Goal: Task Accomplishment & Management: Manage account settings

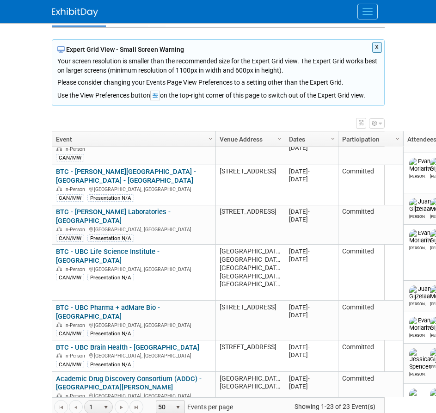
scroll to position [74, 0]
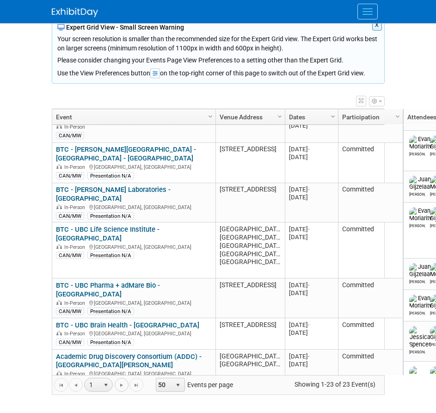
click at [119, 388] on span "Go to the next page" at bounding box center [121, 384] width 7 height 7
click at [120, 386] on span "Go to the next page" at bounding box center [121, 384] width 7 height 7
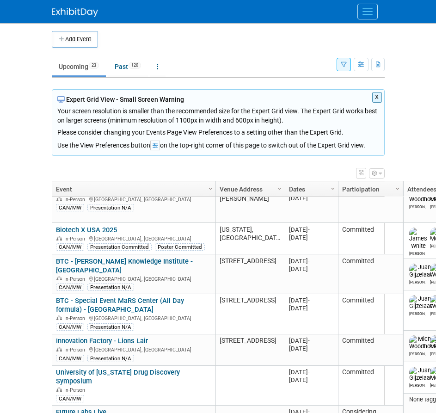
scroll to position [0, 0]
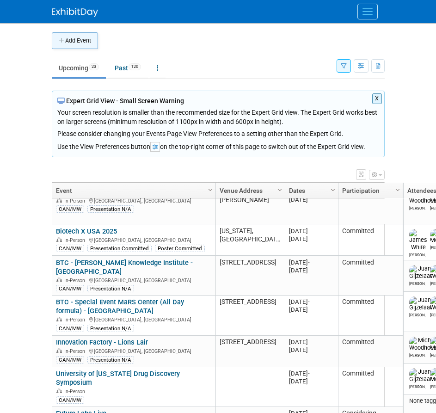
click at [70, 43] on button "Add Event" at bounding box center [75, 40] width 46 height 17
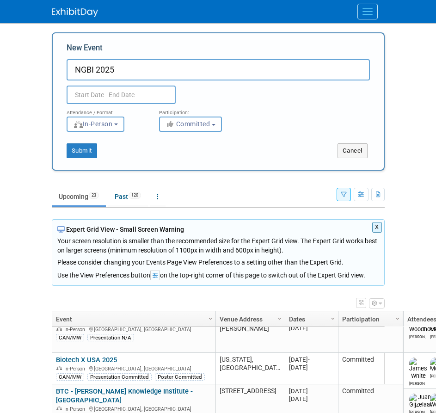
type input "NGBI 2025"
click at [90, 88] on input "text" at bounding box center [121, 95] width 109 height 18
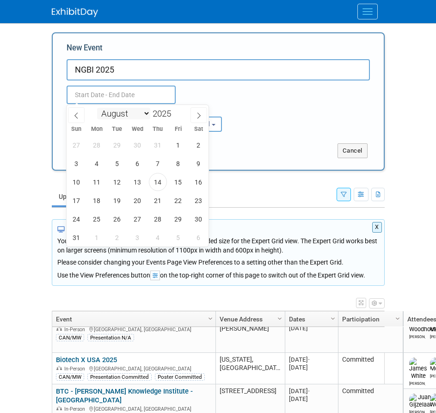
click at [142, 113] on select "January February March April May June July August September October November De…" at bounding box center [123, 114] width 53 height 12
select select "9"
click at [97, 108] on select "January February March April May June July August September October November De…" at bounding box center [123, 114] width 53 height 12
click at [119, 201] on span "21" at bounding box center [117, 200] width 18 height 18
type input "[DATE] to [DATE]"
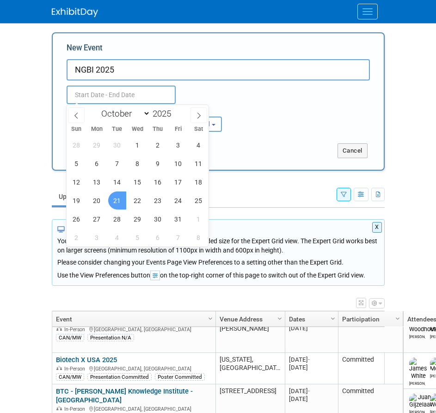
type input "[DATE] to [DATE]"
click at [271, 149] on div "Submit Cancel" at bounding box center [218, 150] width 331 height 15
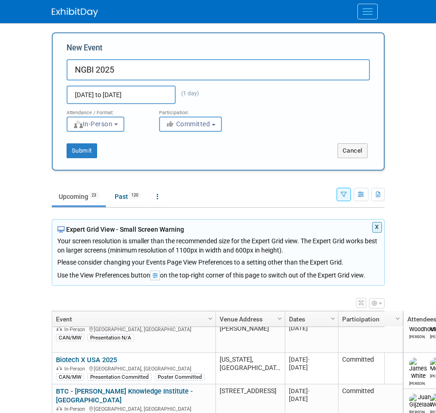
click at [196, 126] on span "Committed" at bounding box center [188, 123] width 45 height 7
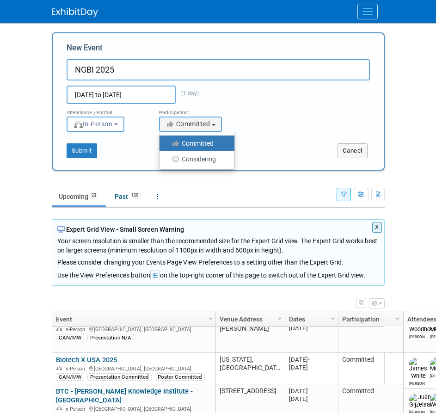
click at [191, 159] on label "Considering" at bounding box center [194, 159] width 61 height 12
click at [168, 159] on input "Considering" at bounding box center [165, 159] width 6 height 6
select select "2"
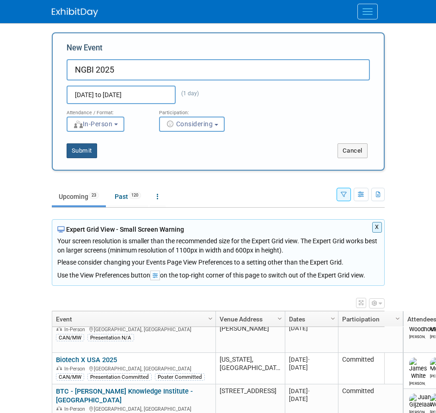
click at [83, 149] on button "Submit" at bounding box center [82, 150] width 31 height 15
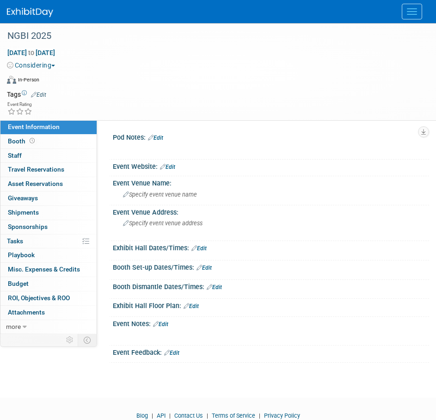
click at [173, 164] on link "Edit" at bounding box center [167, 167] width 15 height 6
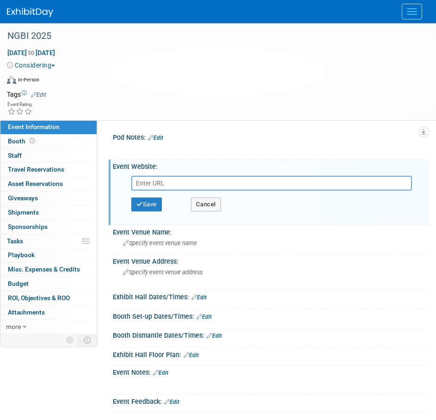
type input "Record all meetings that a Chorus Recorder attends (This setting permits a Chor…"
click at [164, 180] on input "text" at bounding box center [271, 183] width 281 height 15
paste input "https://nextgreatbigideas.com/get-tickets/"
type input "https://nextgreatbigideas.com/get-tickets/"
click at [148, 207] on button "Save" at bounding box center [146, 204] width 31 height 14
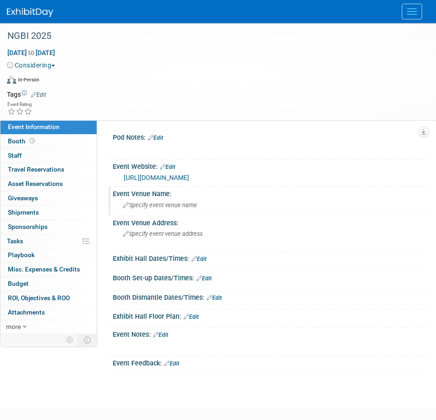
click at [129, 206] on span "Specify event venue name" at bounding box center [160, 205] width 74 height 7
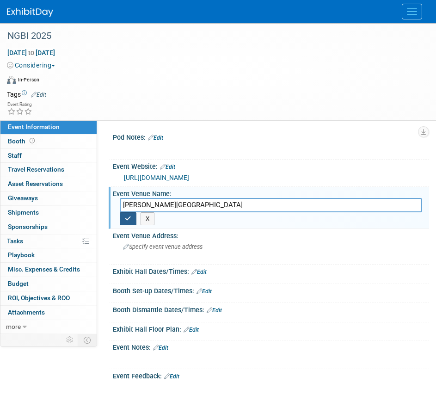
type input "Hamilton Convention Centre"
click at [125, 217] on icon "button" at bounding box center [128, 218] width 6 height 6
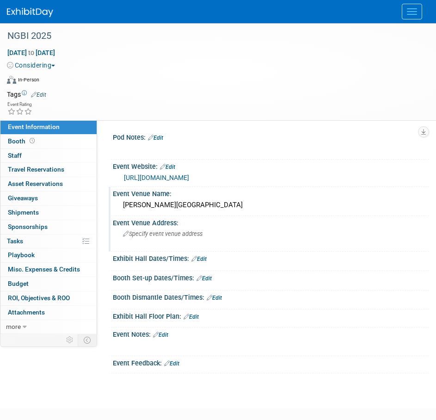
click at [124, 234] on icon at bounding box center [126, 234] width 6 height 6
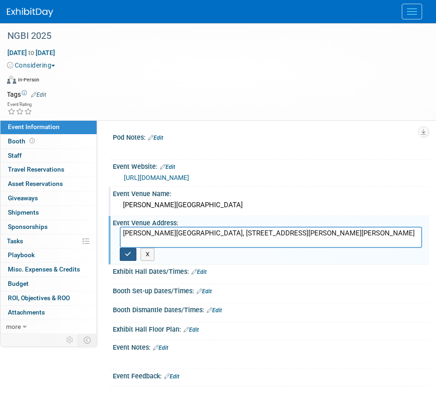
type textarea "Hamilton Convention Centre, 1 Summers Ln, Hamilton, ON L8P 4Y2"
click at [125, 255] on icon "button" at bounding box center [128, 254] width 6 height 6
